Goal: Task Accomplishment & Management: Manage account settings

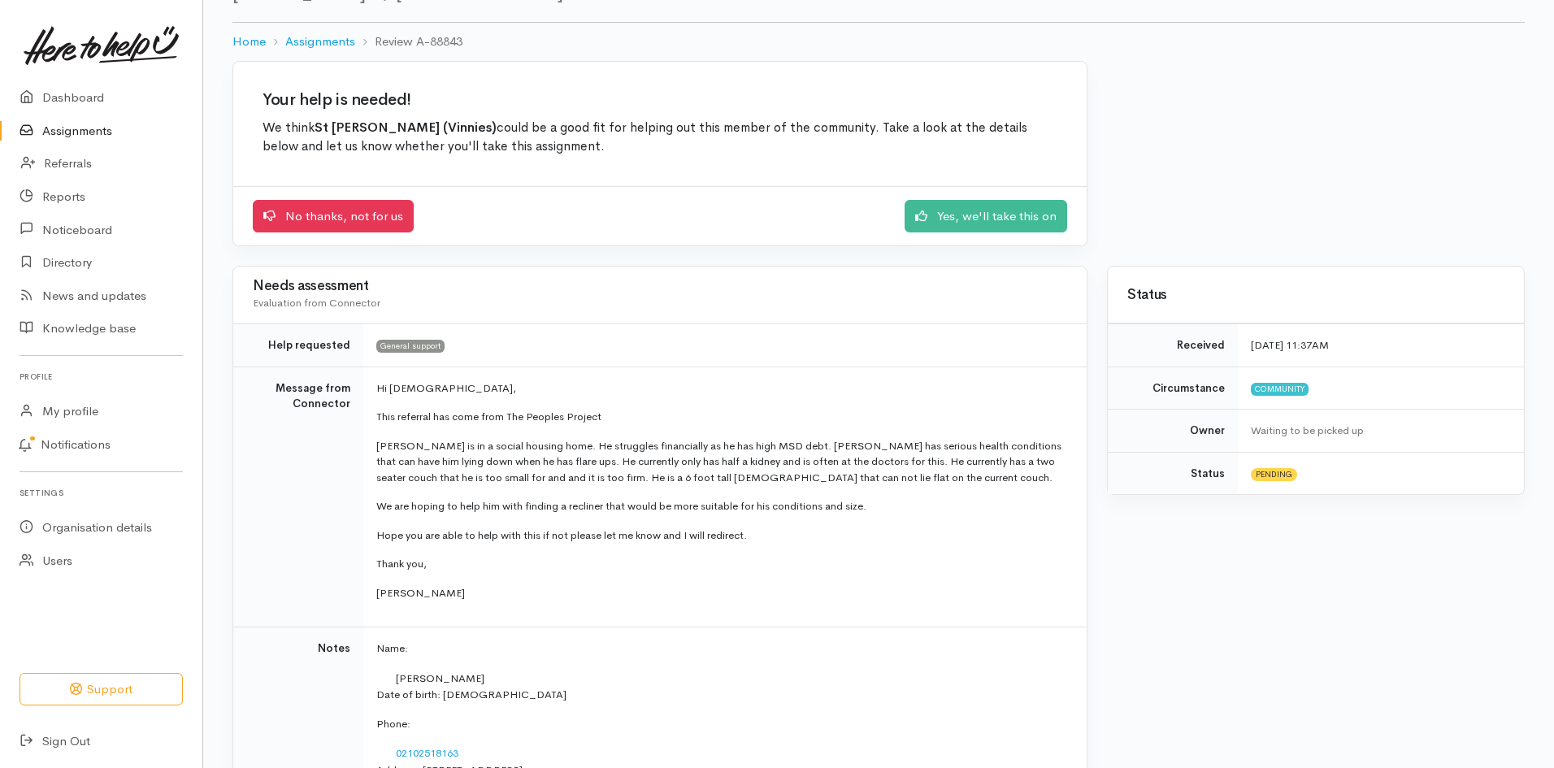
scroll to position [80, 0]
click at [328, 203] on link "No thanks, not for us" at bounding box center [333, 213] width 161 height 33
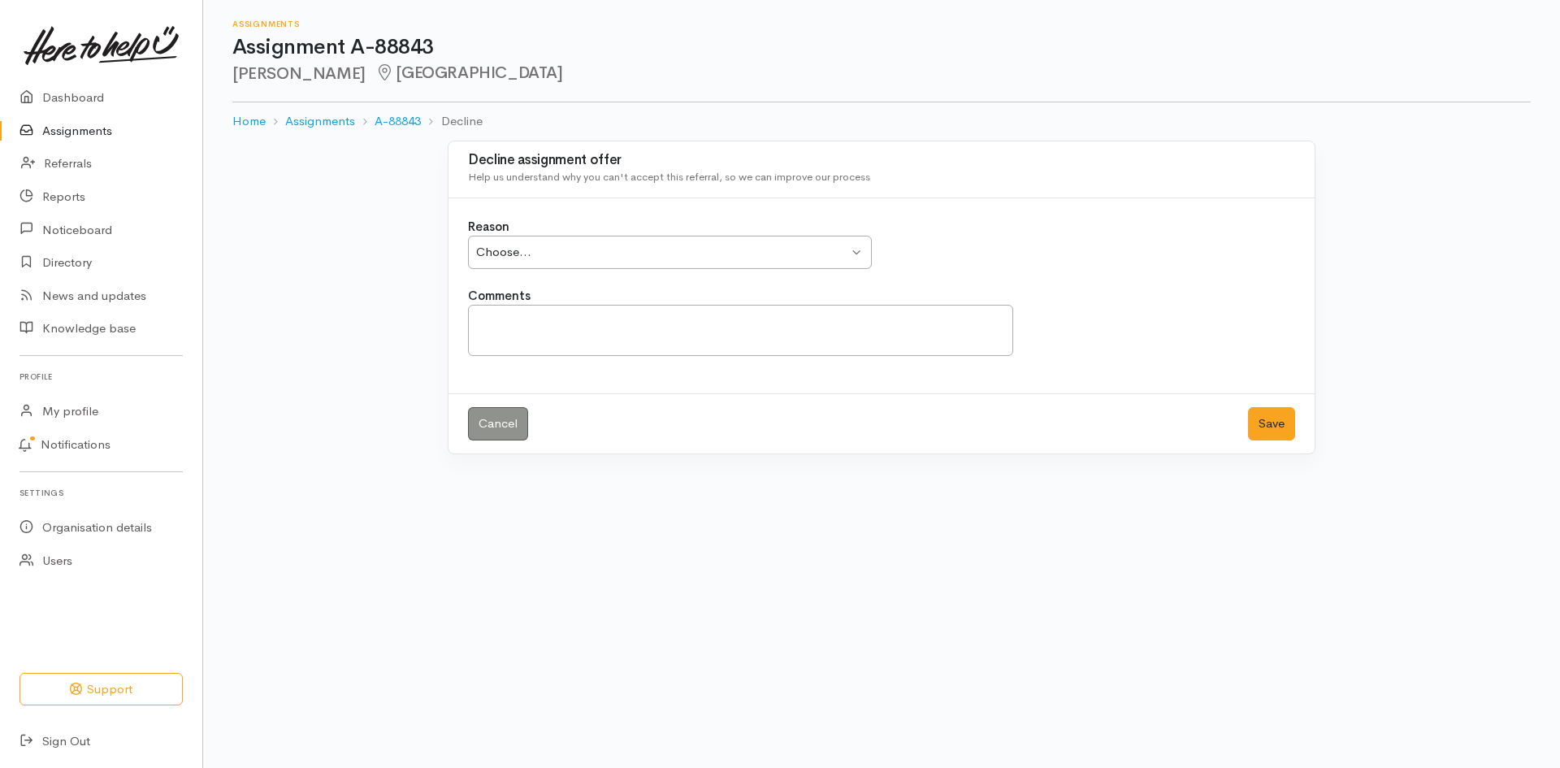
click at [850, 248] on div "Choose... Choose..." at bounding box center [670, 252] width 404 height 33
click at [568, 324] on textarea "Comments" at bounding box center [740, 330] width 545 height 51
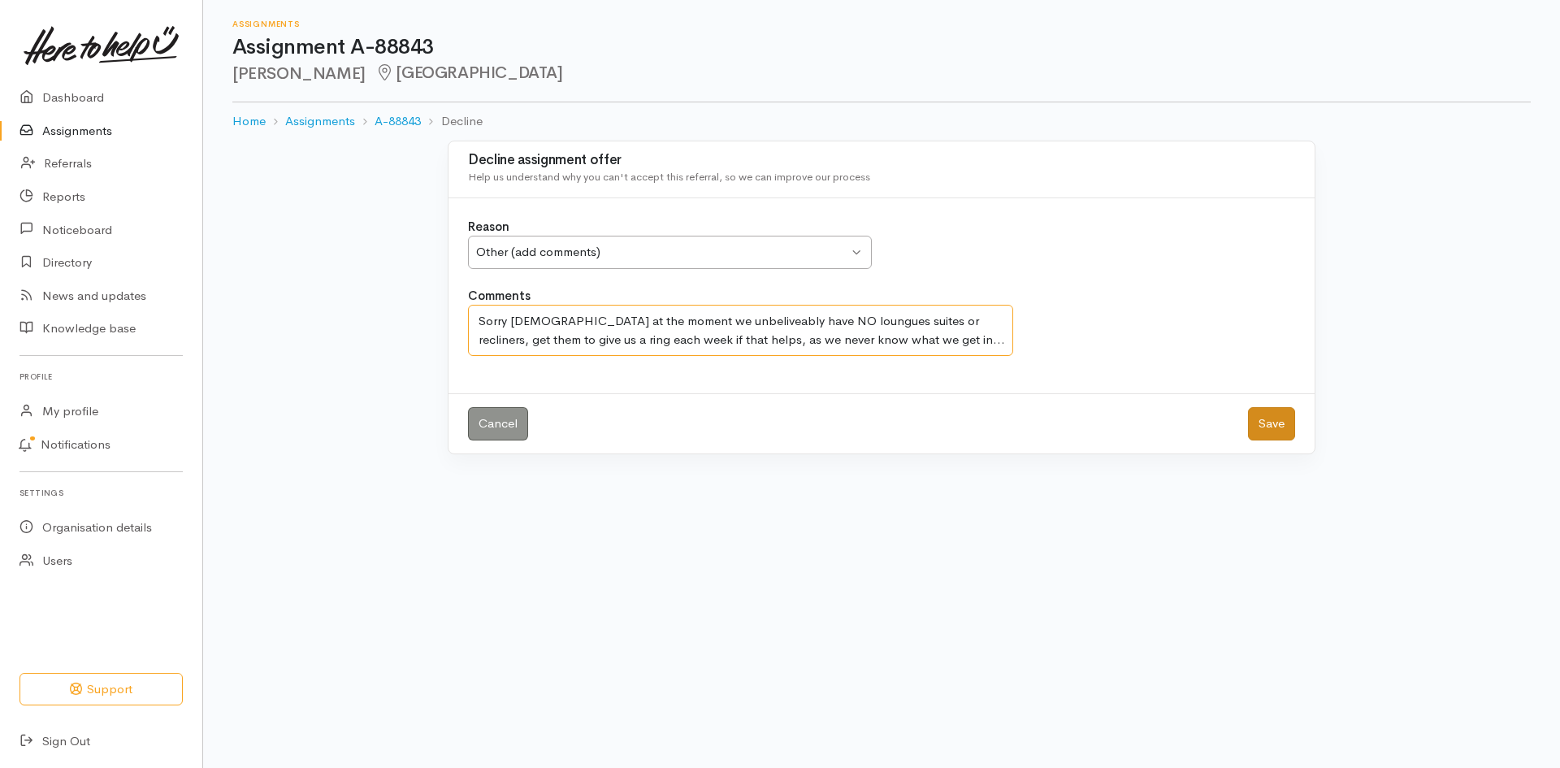
type textarea "Sorry Ladies at the moment we unbeliveably have NO loungues suites or recliners…"
click at [1271, 413] on button "Save" at bounding box center [1271, 423] width 47 height 33
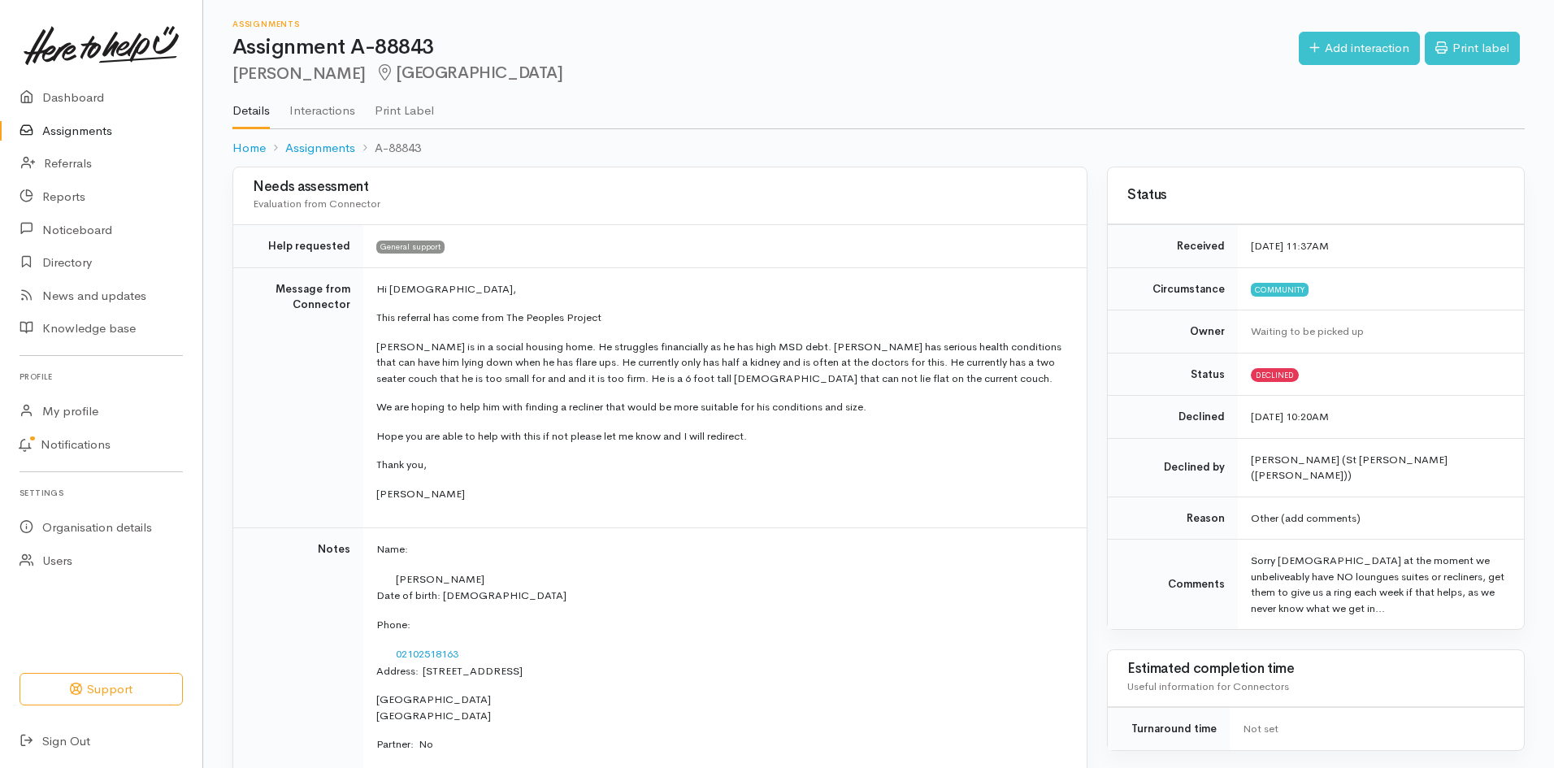
click at [80, 131] on link "Assignments" at bounding box center [101, 131] width 202 height 33
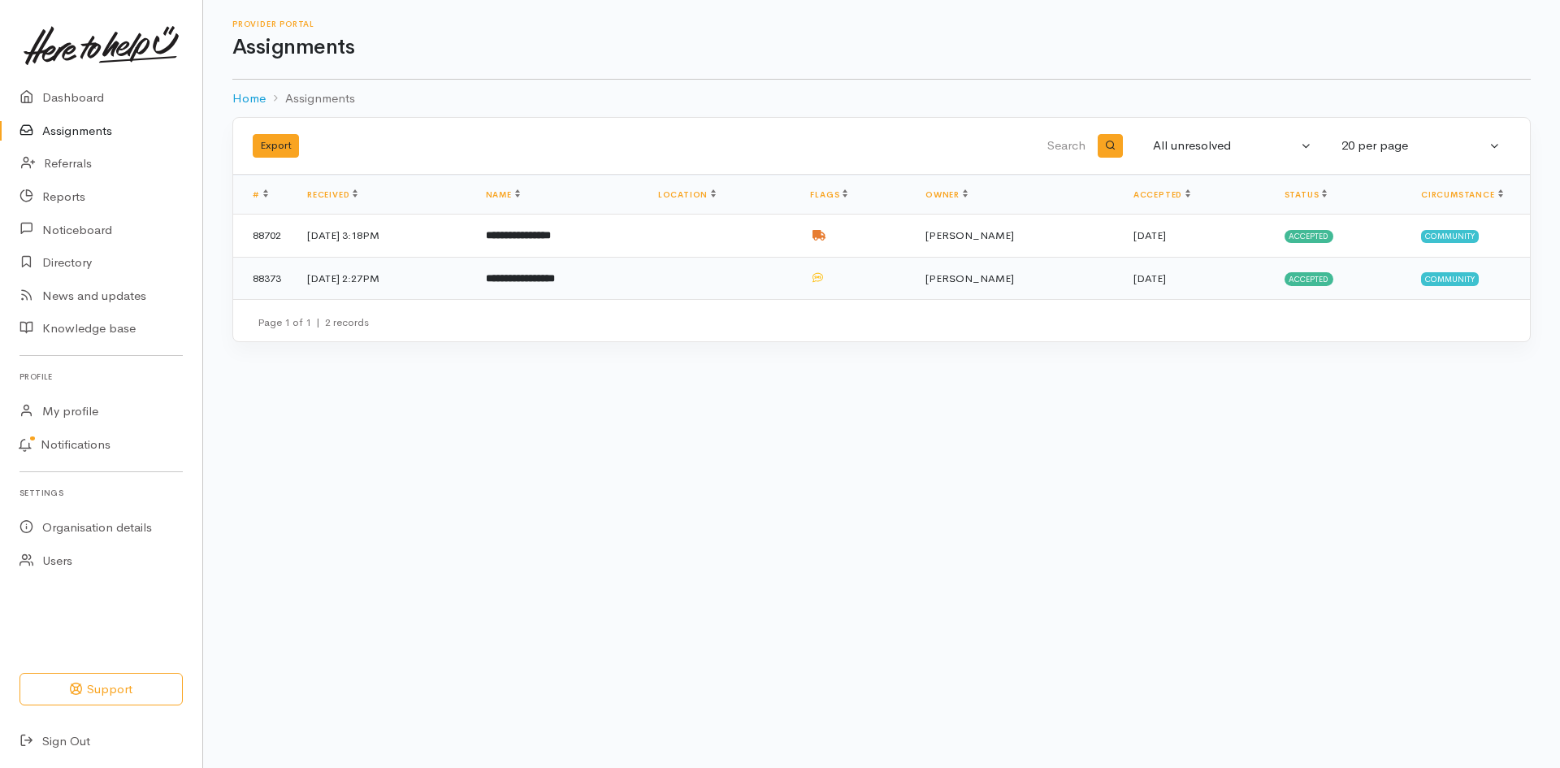
click at [555, 275] on b "**********" at bounding box center [520, 278] width 69 height 11
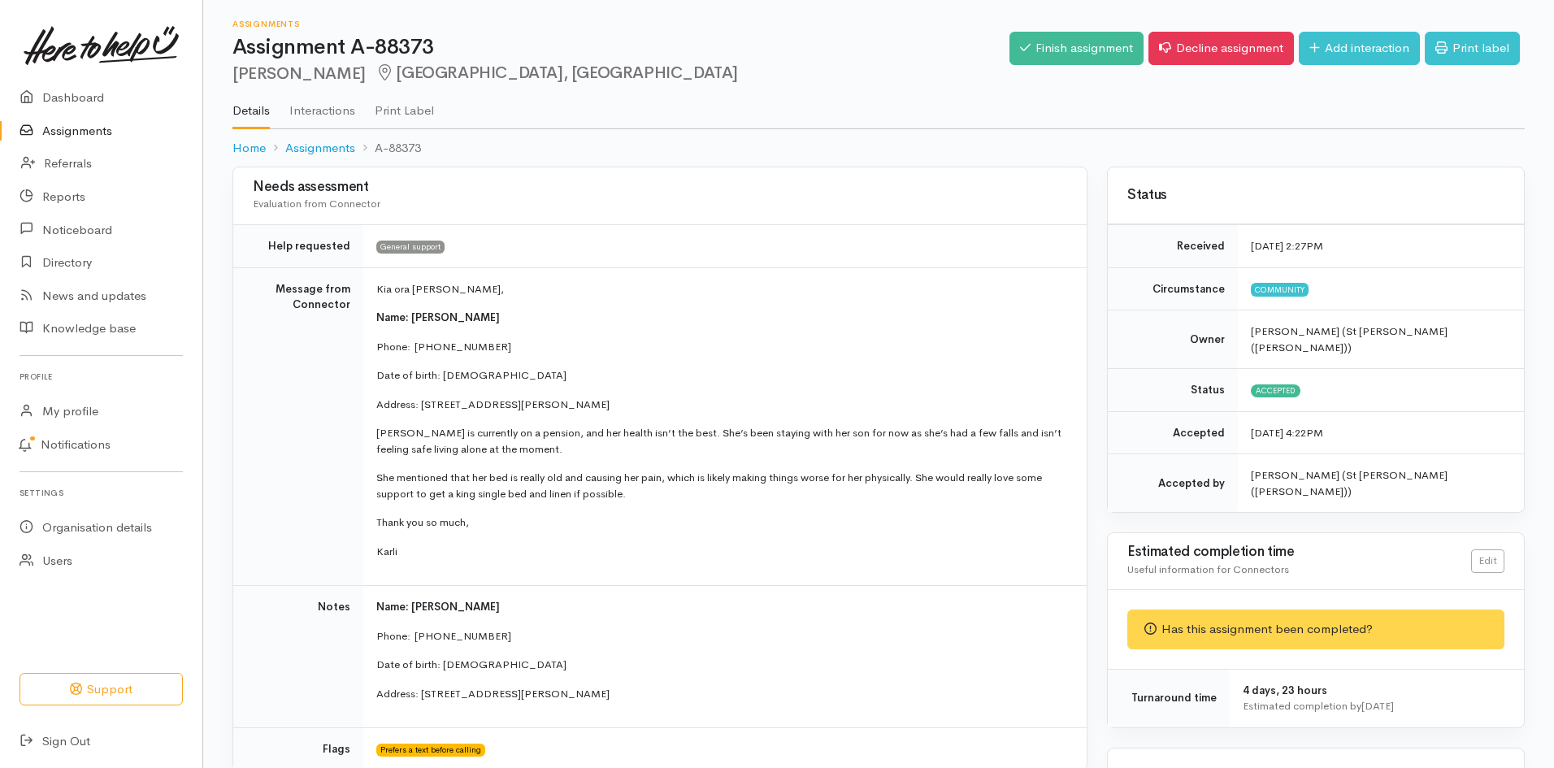
click at [92, 125] on link "Assignments" at bounding box center [101, 131] width 202 height 33
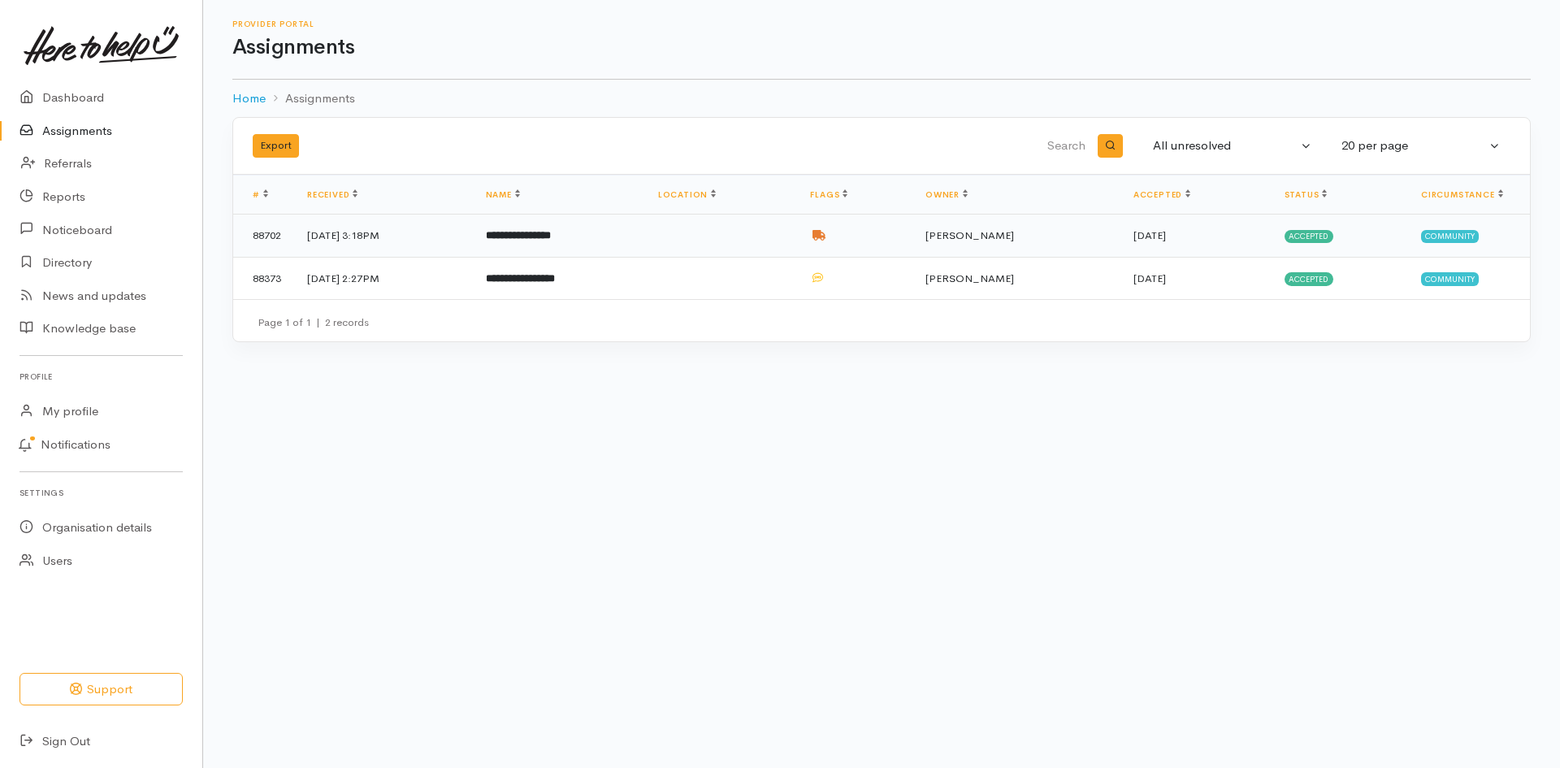
click at [551, 230] on b "**********" at bounding box center [518, 235] width 65 height 11
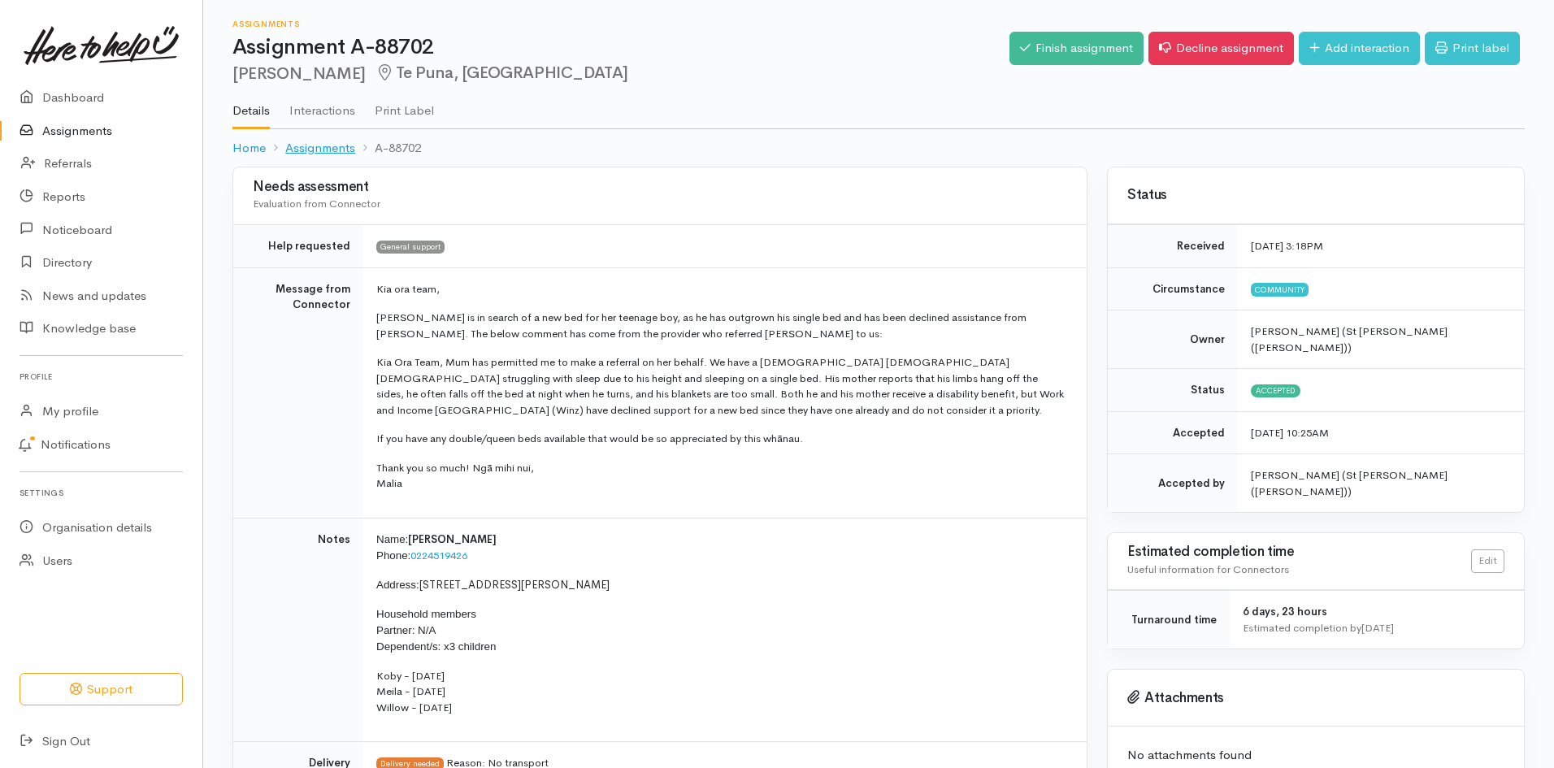
click at [317, 145] on link "Assignments" at bounding box center [320, 148] width 70 height 19
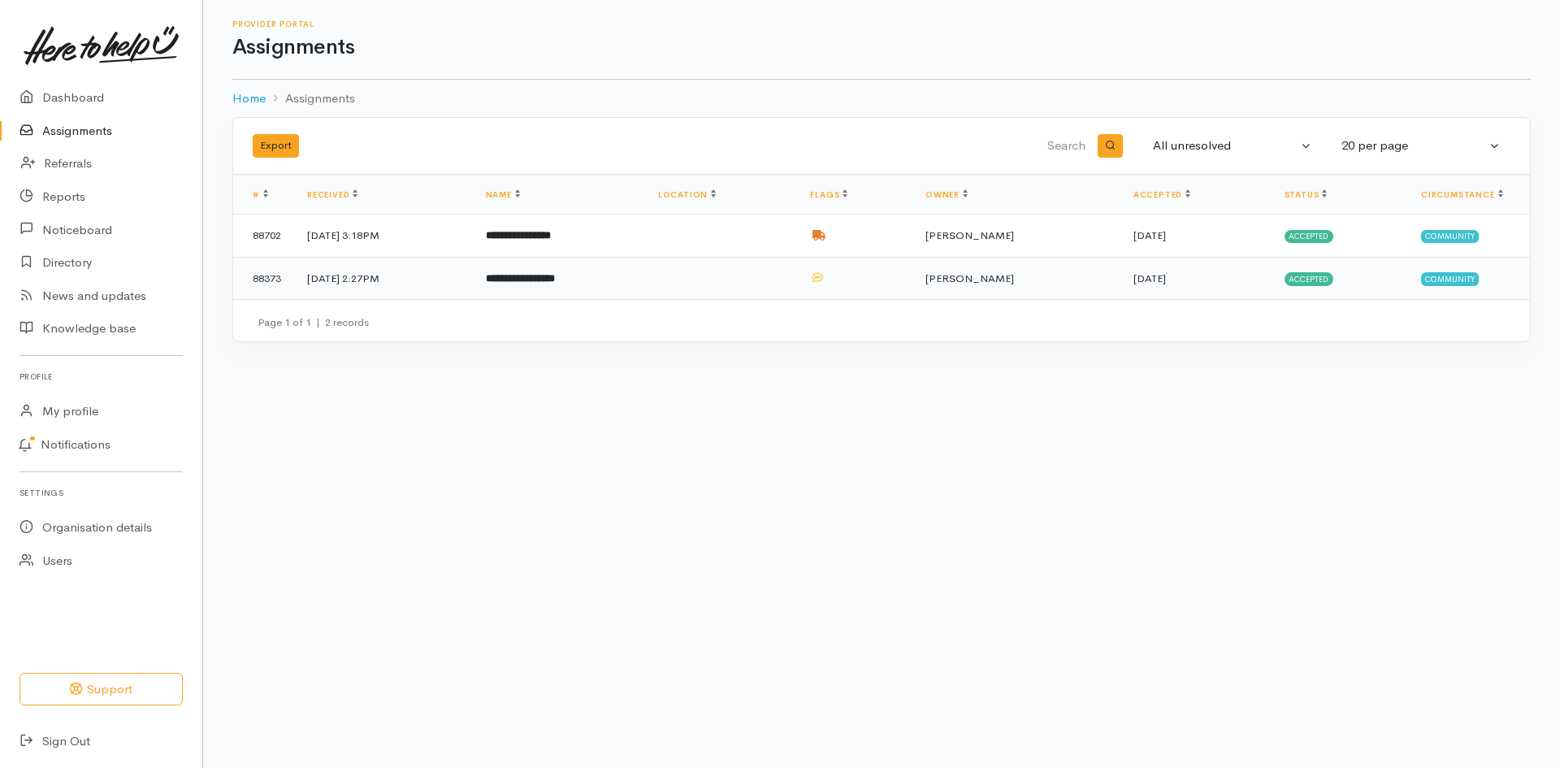
click at [555, 281] on b "**********" at bounding box center [520, 278] width 69 height 11
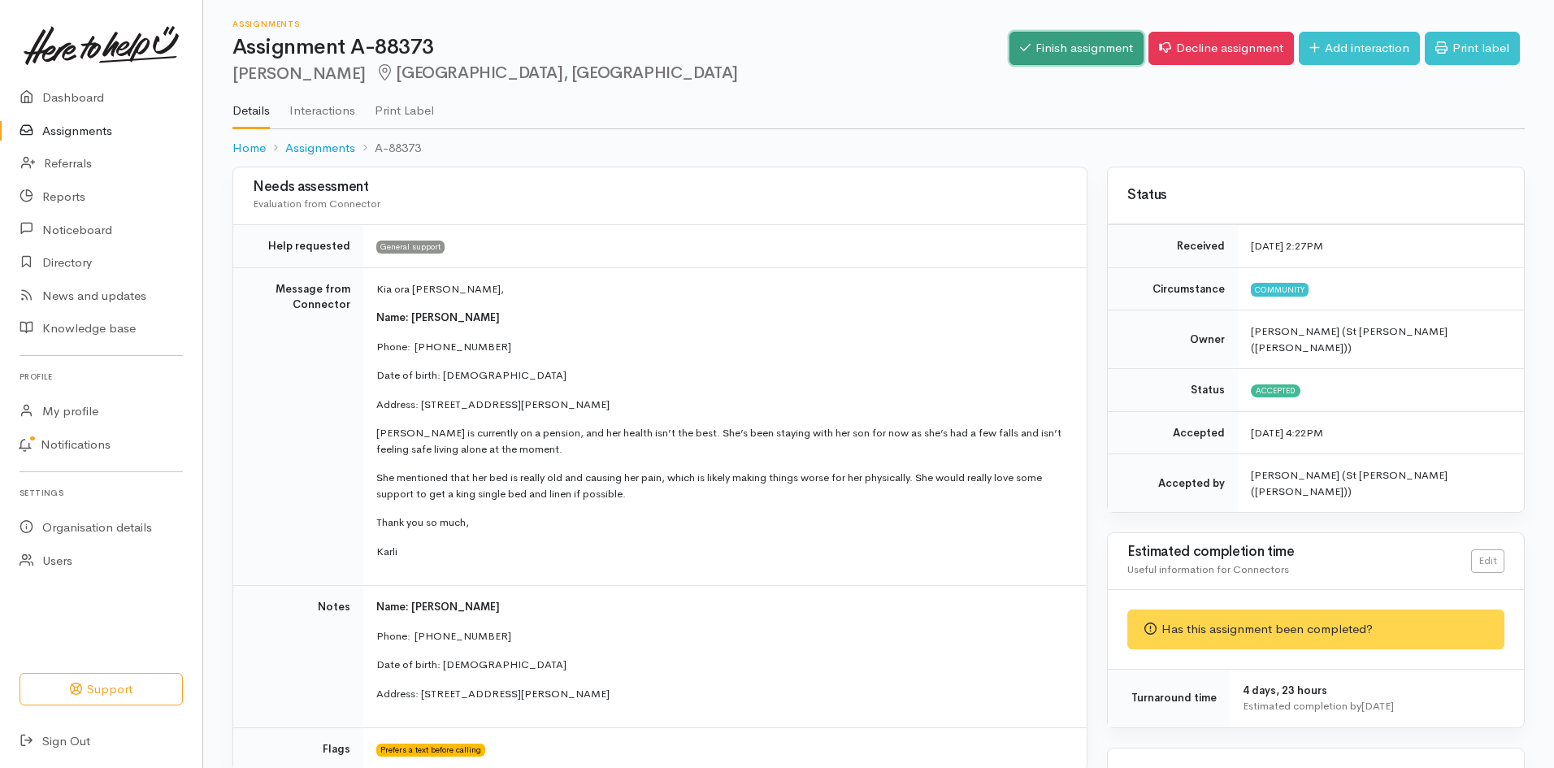
click at [1040, 48] on link "Finish assignment" at bounding box center [1076, 48] width 134 height 33
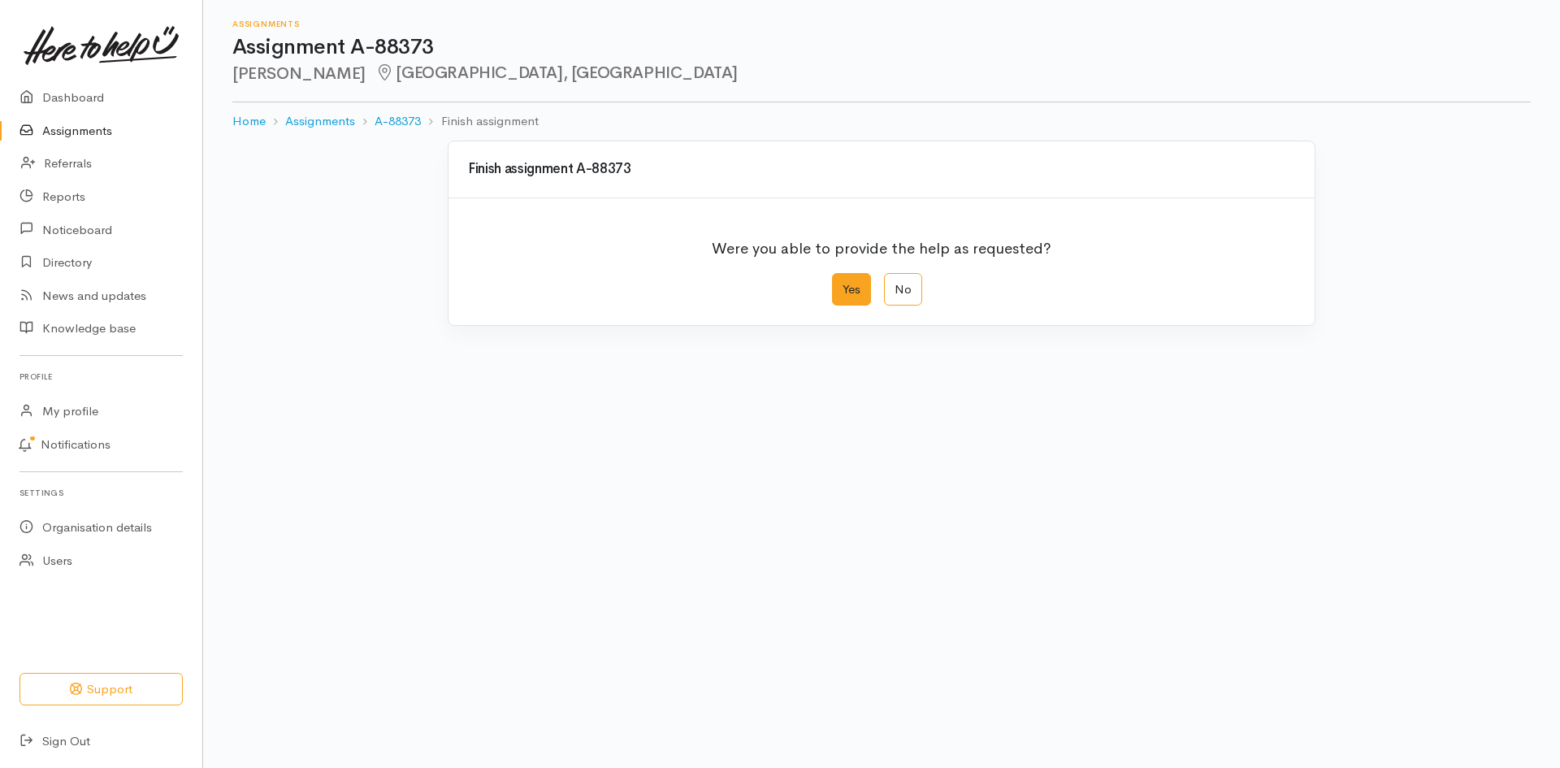
click at [856, 287] on label "Yes" at bounding box center [851, 289] width 39 height 33
click at [843, 284] on input "Yes" at bounding box center [837, 278] width 11 height 11
radio input "true"
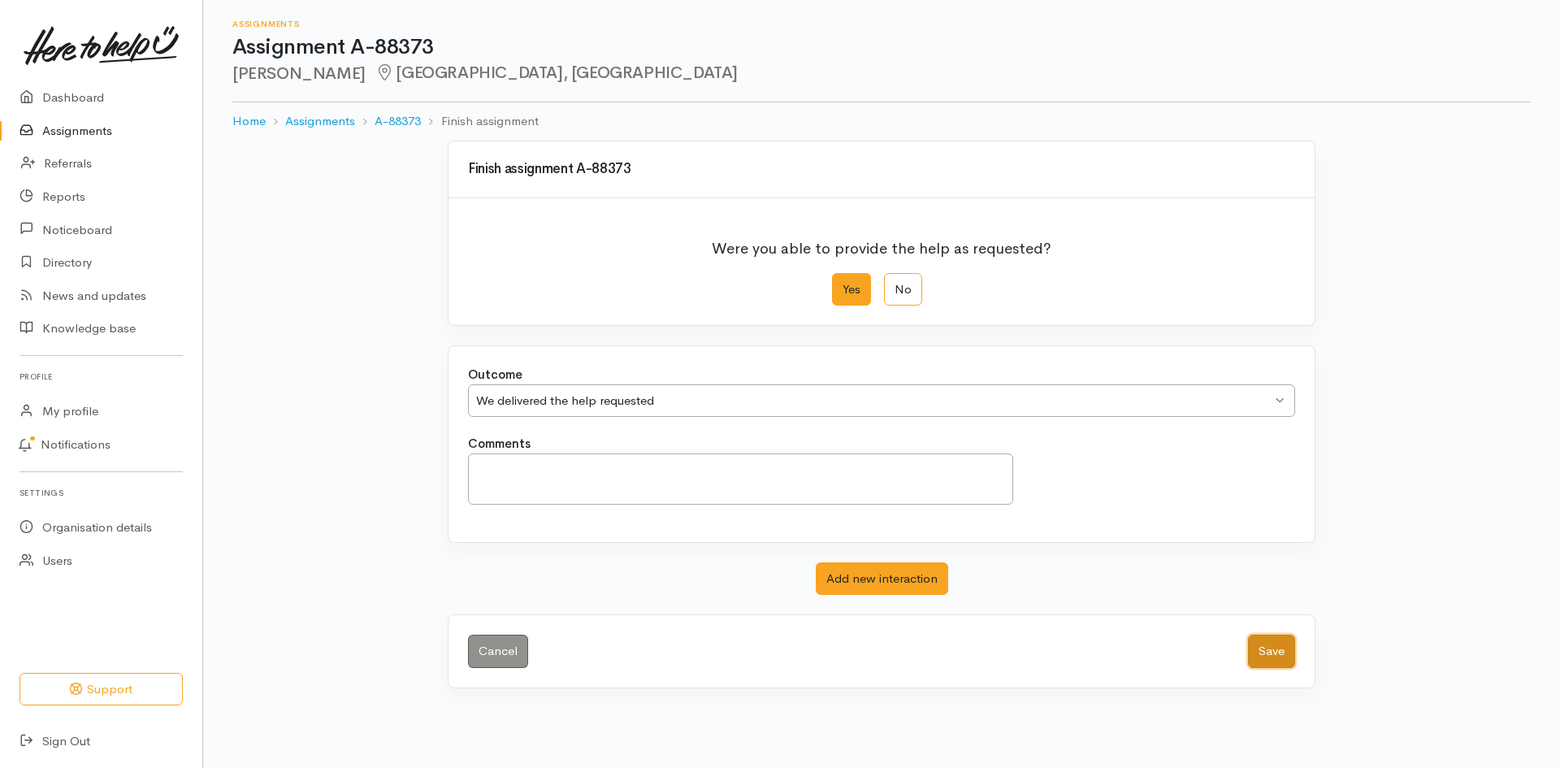
click at [1274, 646] on button "Save" at bounding box center [1271, 651] width 47 height 33
